Goal: Information Seeking & Learning: Stay updated

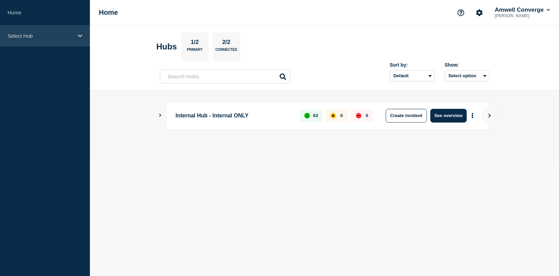
click at [30, 36] on p "Select Hub" at bounding box center [41, 36] width 66 height 6
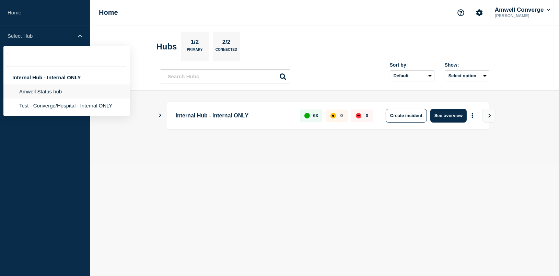
click at [47, 91] on li "Amwell Status hub" at bounding box center [66, 91] width 126 height 14
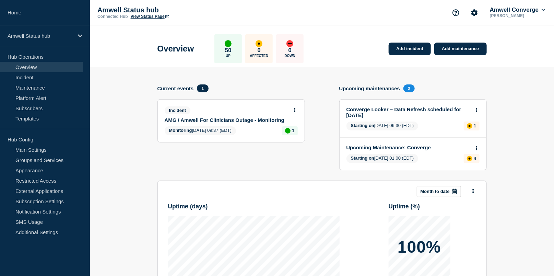
click at [269, 118] on div "Incident AMG / Amwell For Clinicians Outage - Monitoring" at bounding box center [228, 114] width 127 height 16
click at [284, 110] on div "Incident" at bounding box center [228, 110] width 127 height 8
click at [292, 111] on button at bounding box center [295, 110] width 6 height 6
click at [287, 88] on div "Current events 1" at bounding box center [230, 88] width 147 height 8
